Goal: Find specific page/section: Find specific page/section

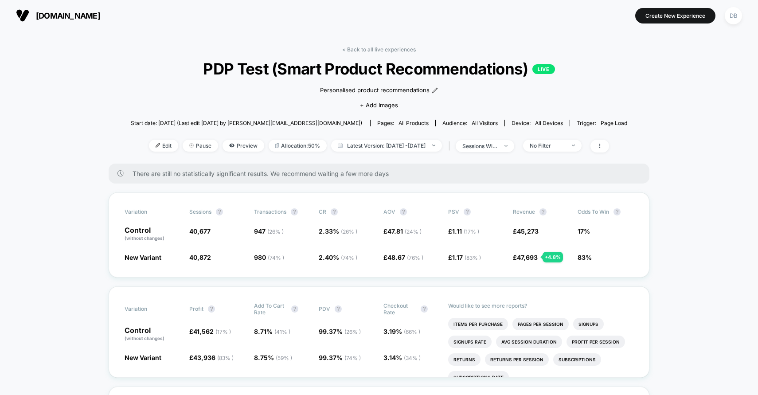
click at [363, 47] on link "< Back to all live experiences" at bounding box center [379, 49] width 74 height 7
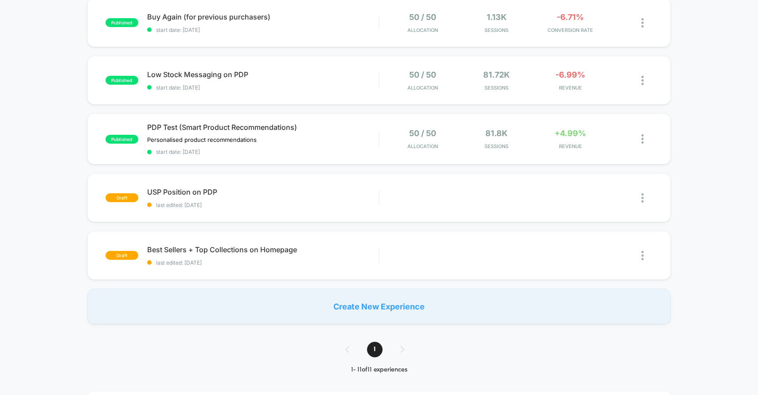
scroll to position [458, 0]
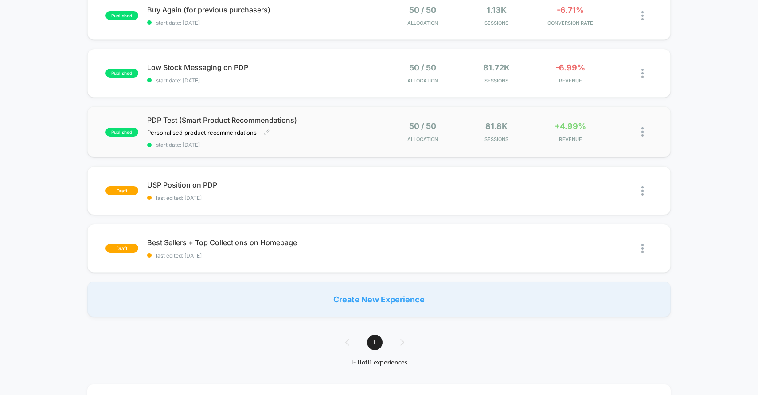
click at [337, 126] on div "PDP Test (Smart Product Recommendations) Personalised product recommendations﻿ …" at bounding box center [263, 132] width 232 height 32
